Goal: Transaction & Acquisition: Subscribe to service/newsletter

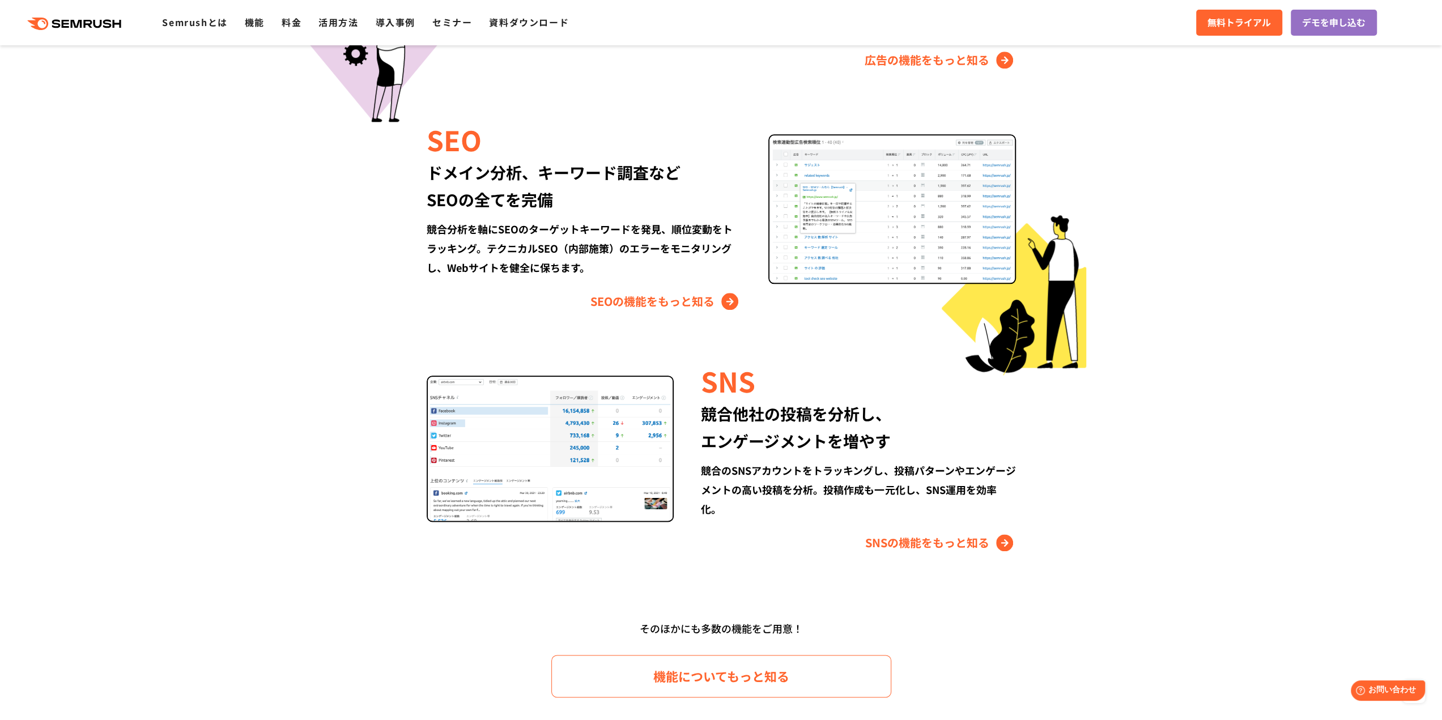
scroll to position [1208, 0]
click at [887, 543] on link "SNSの機能をもっと知る" at bounding box center [940, 542] width 151 height 18
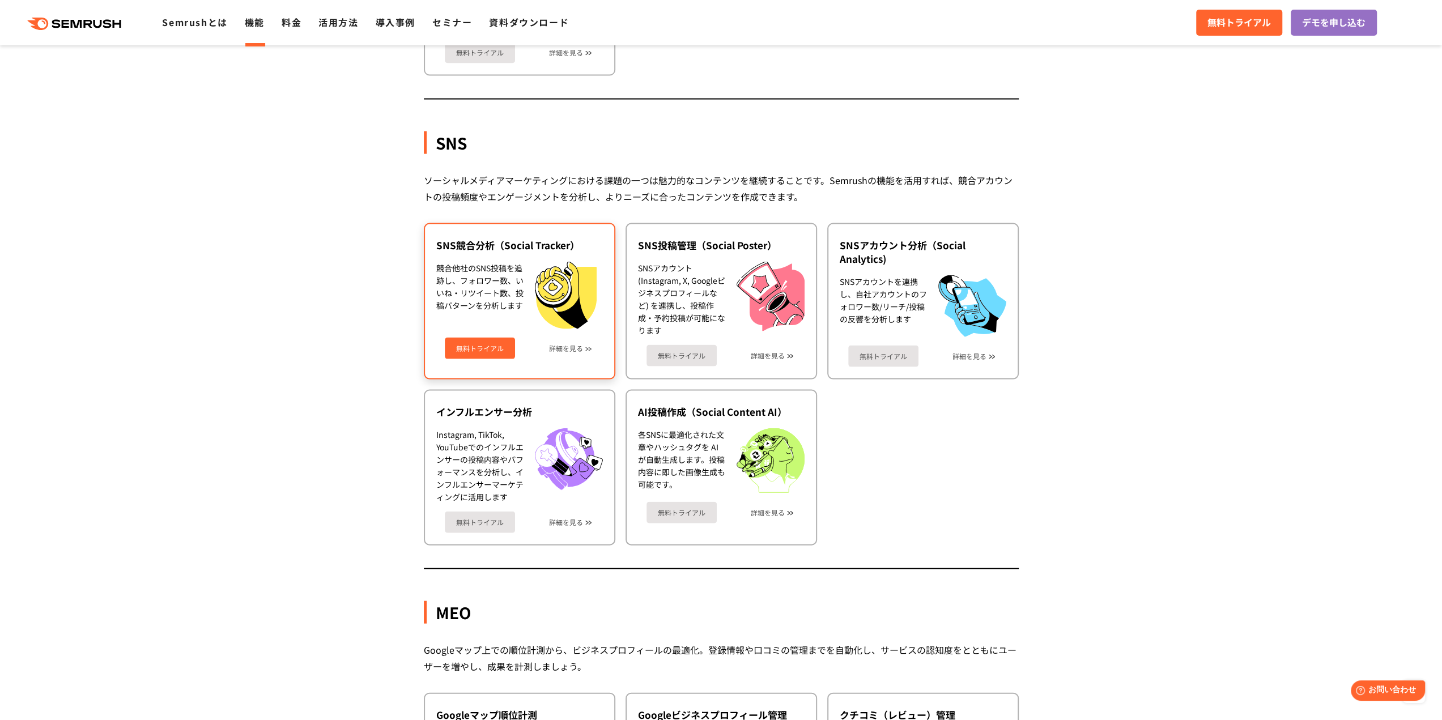
click at [491, 353] on link "無料トライアル" at bounding box center [480, 349] width 70 height 22
